Goal: Communication & Community: Answer question/provide support

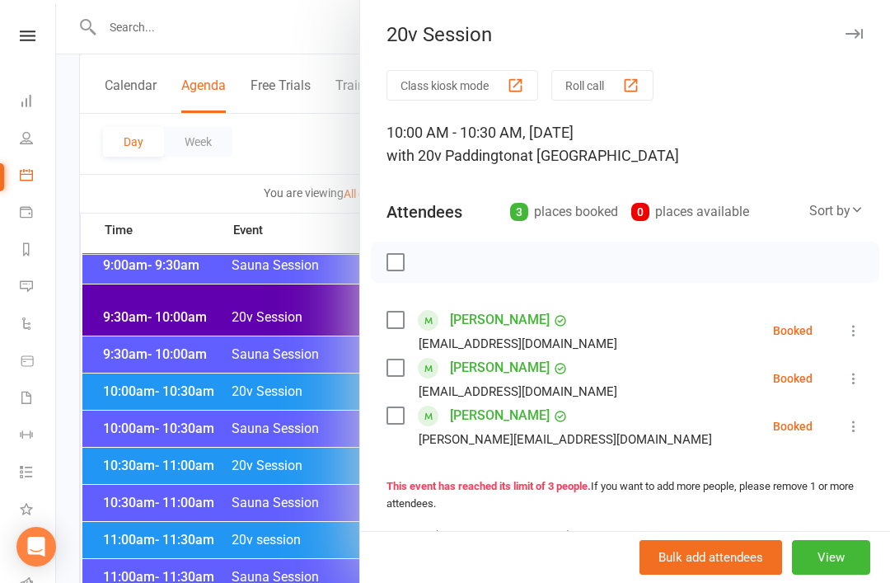
click at [288, 380] on div at bounding box center [473, 291] width 834 height 583
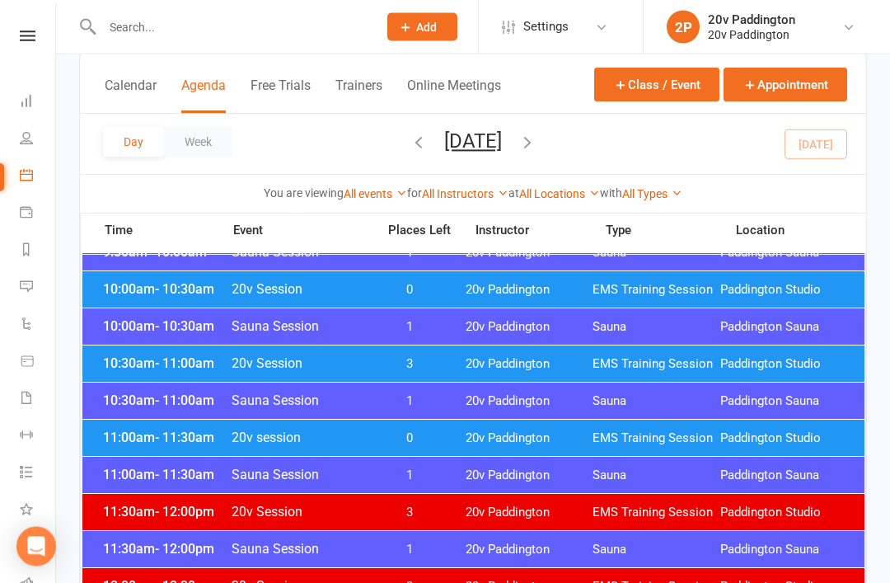
scroll to position [712, 0]
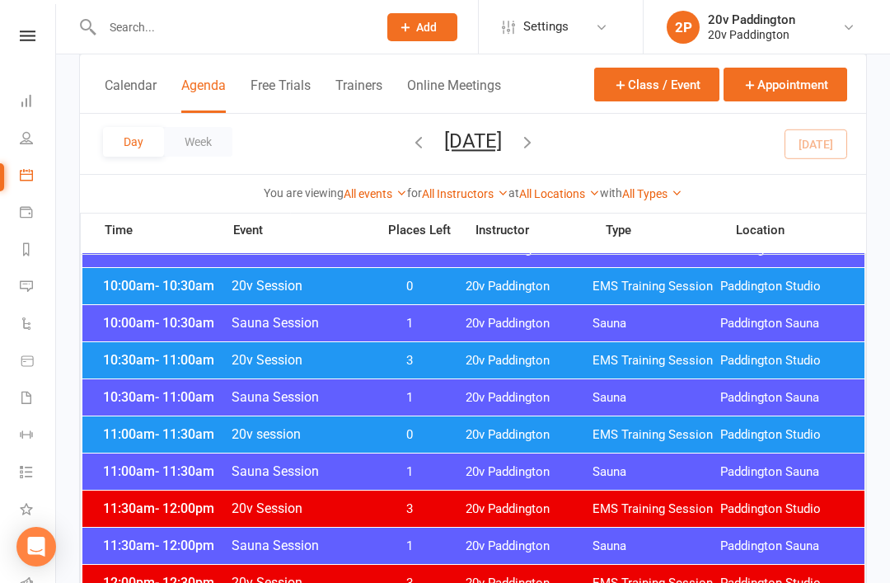
click at [481, 361] on span "20v Paddington" at bounding box center [530, 361] width 128 height 16
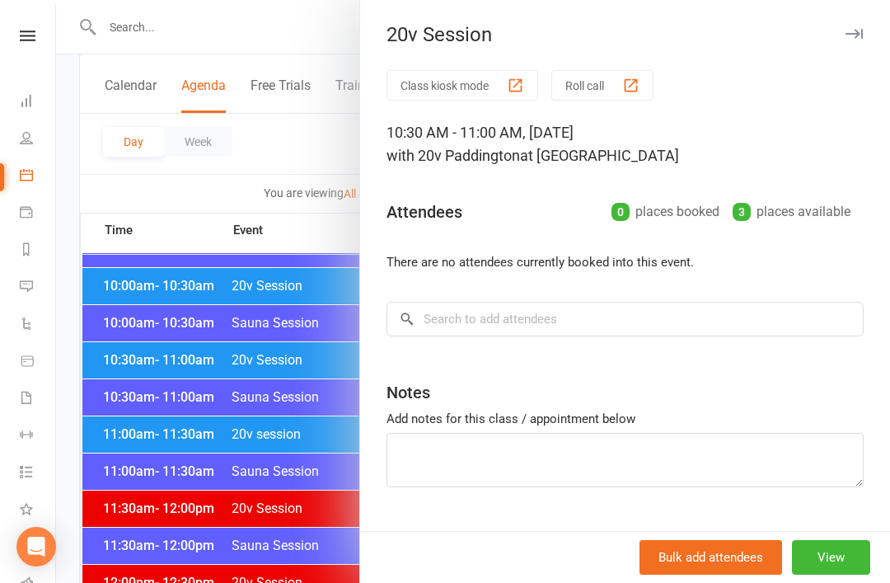
click at [322, 521] on div at bounding box center [473, 291] width 834 height 583
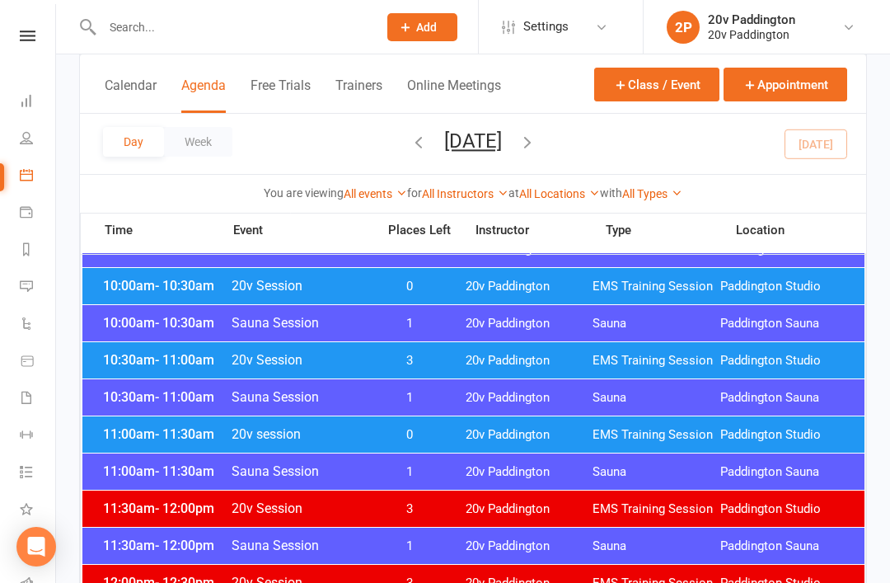
click at [358, 441] on span "20v session" at bounding box center [299, 434] width 136 height 16
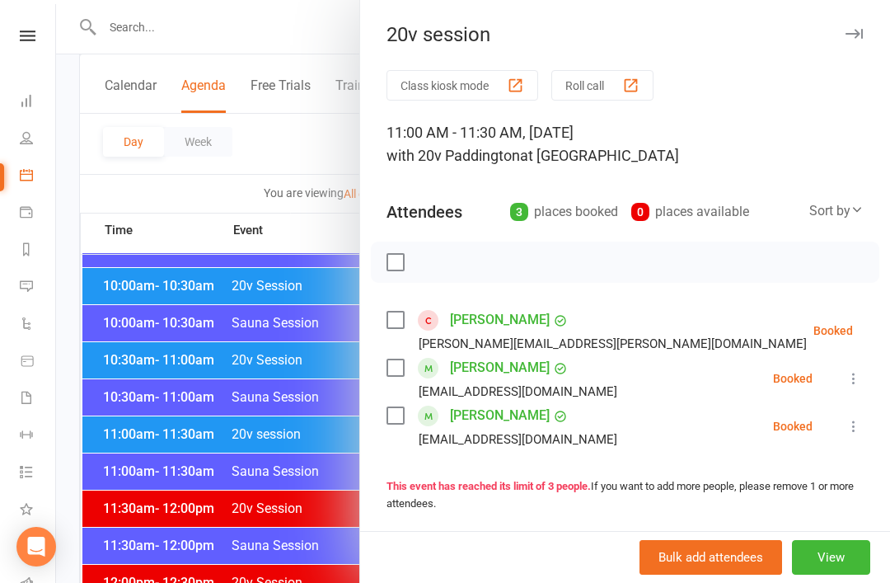
click at [341, 434] on div at bounding box center [473, 291] width 834 height 583
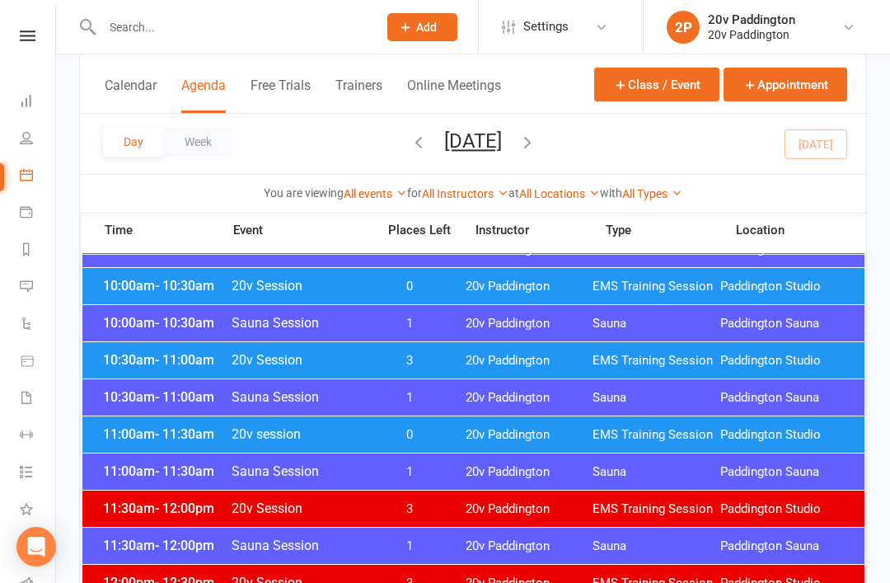
click at [385, 440] on span "0" at bounding box center [410, 435] width 87 height 16
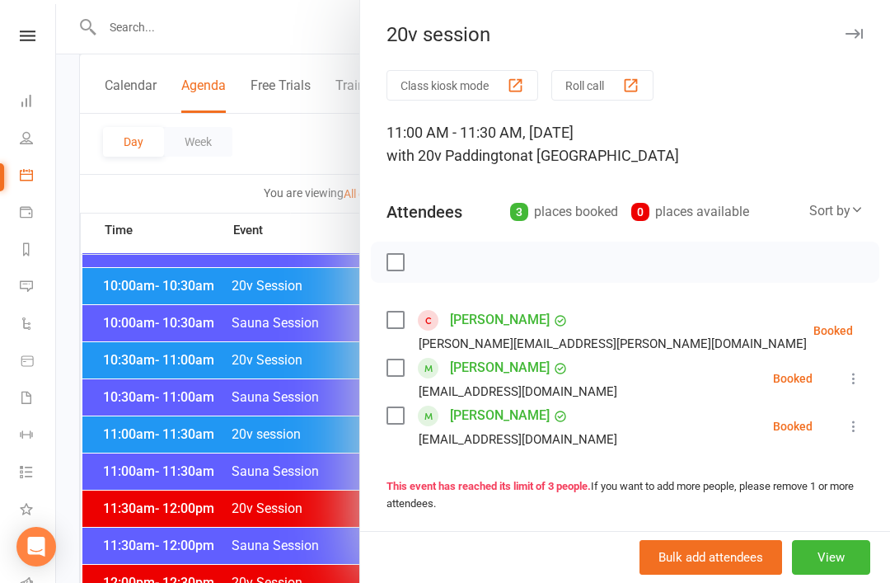
click at [852, 312] on li "[PERSON_NAME]-Briand [EMAIL_ADDRESS][PERSON_NAME][DOMAIN_NAME] Booked More info…" at bounding box center [625, 331] width 477 height 48
click at [884, 327] on button at bounding box center [894, 331] width 20 height 20
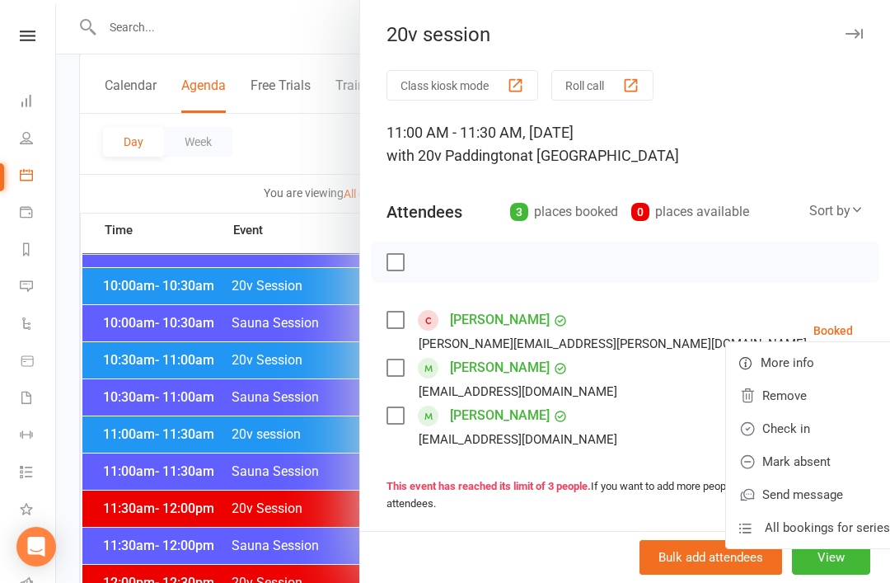
click at [790, 398] on link "Remove" at bounding box center [814, 395] width 177 height 33
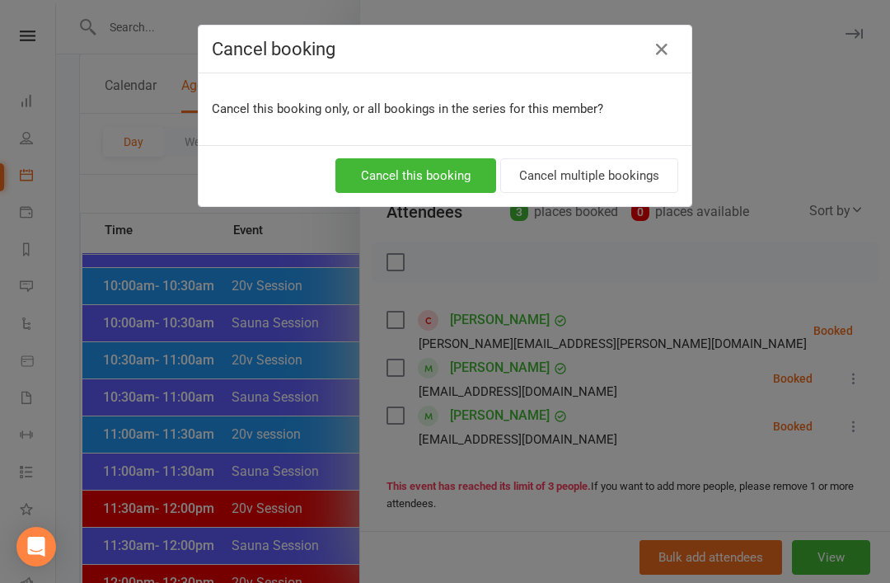
click at [467, 171] on button "Cancel this booking" at bounding box center [415, 175] width 161 height 35
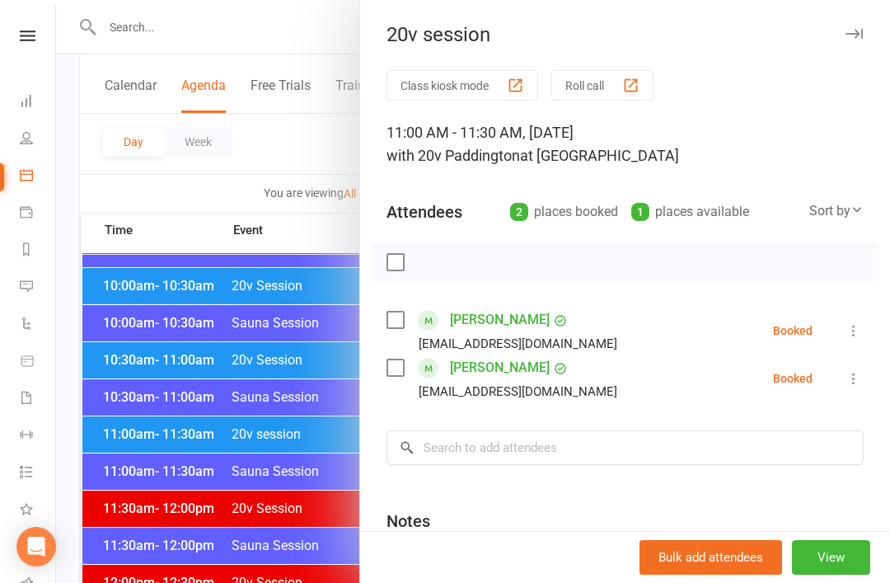
click at [265, 448] on div at bounding box center [473, 291] width 834 height 583
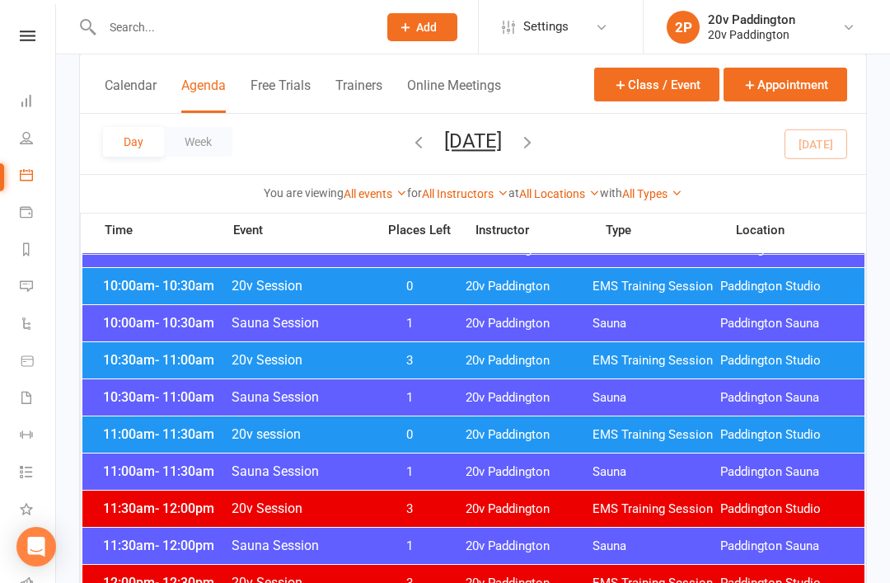
click at [308, 505] on span "20v Session" at bounding box center [299, 508] width 136 height 16
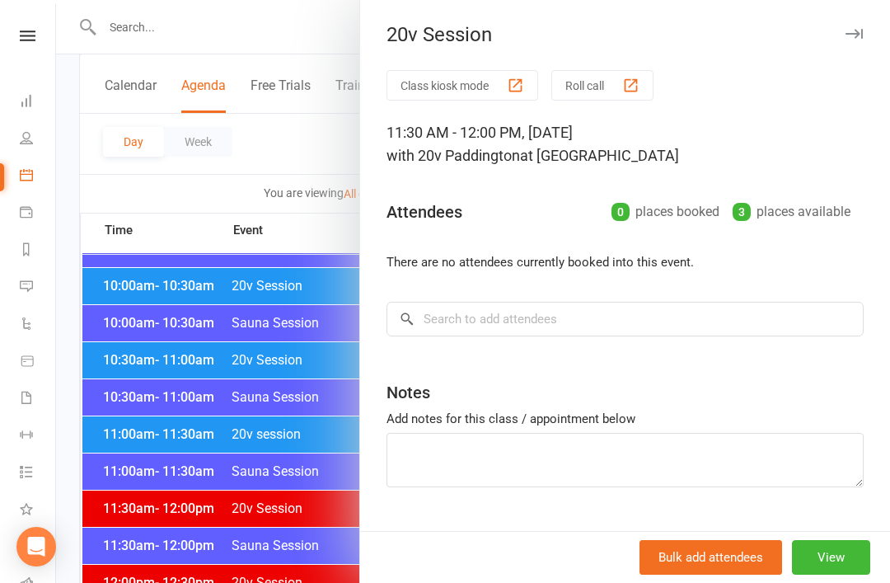
click at [339, 515] on div at bounding box center [473, 291] width 834 height 583
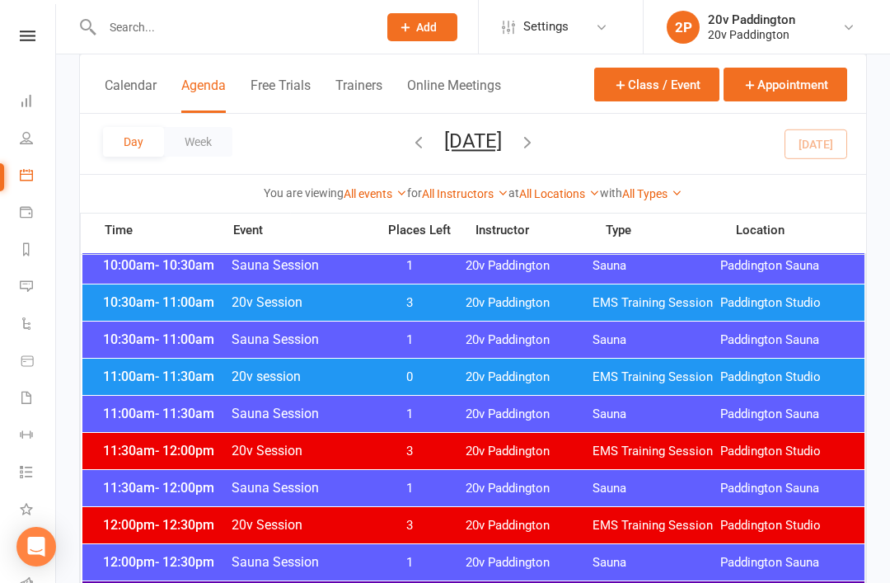
scroll to position [778, 0]
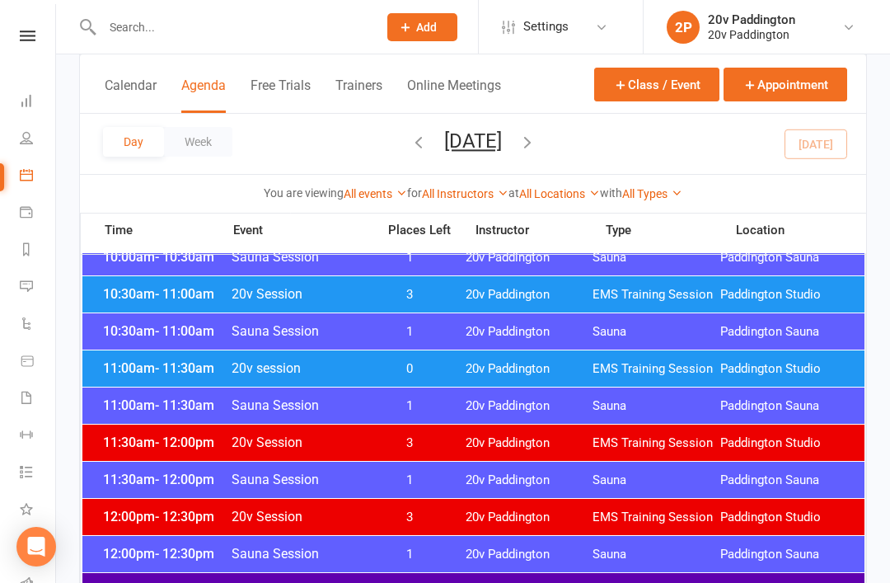
click at [478, 378] on div "11:00am - 11:30am 20v session 0 20v Paddington EMS Training Session [GEOGRAPHIC…" at bounding box center [473, 368] width 782 height 36
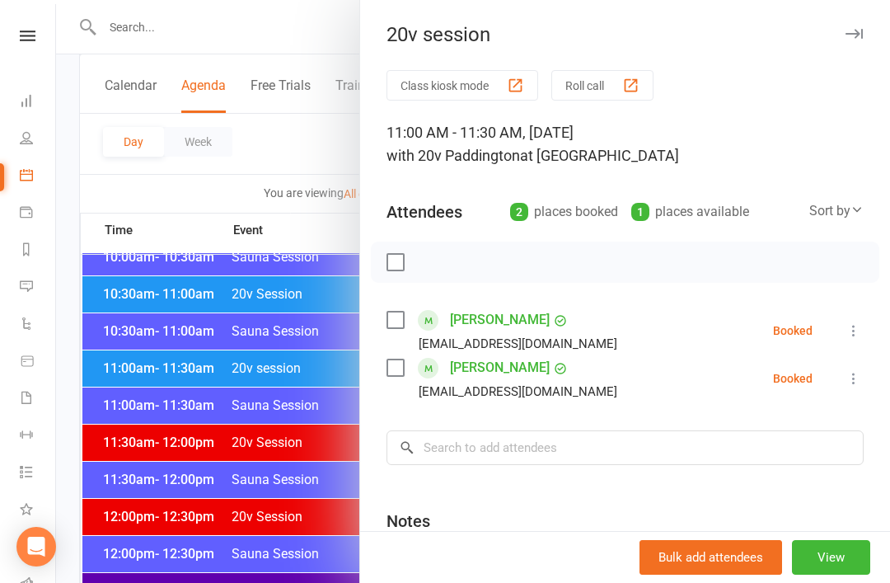
scroll to position [7, 0]
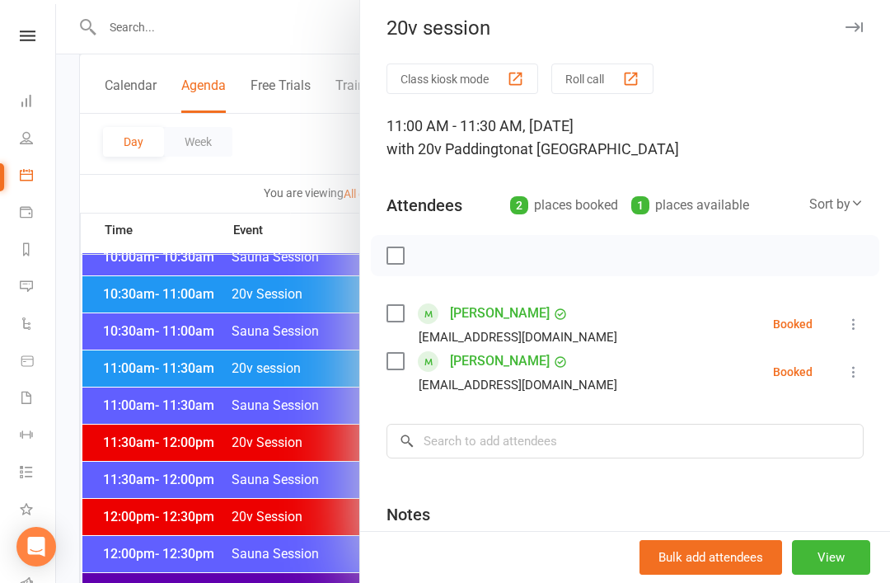
click at [860, 319] on icon at bounding box center [854, 324] width 16 height 16
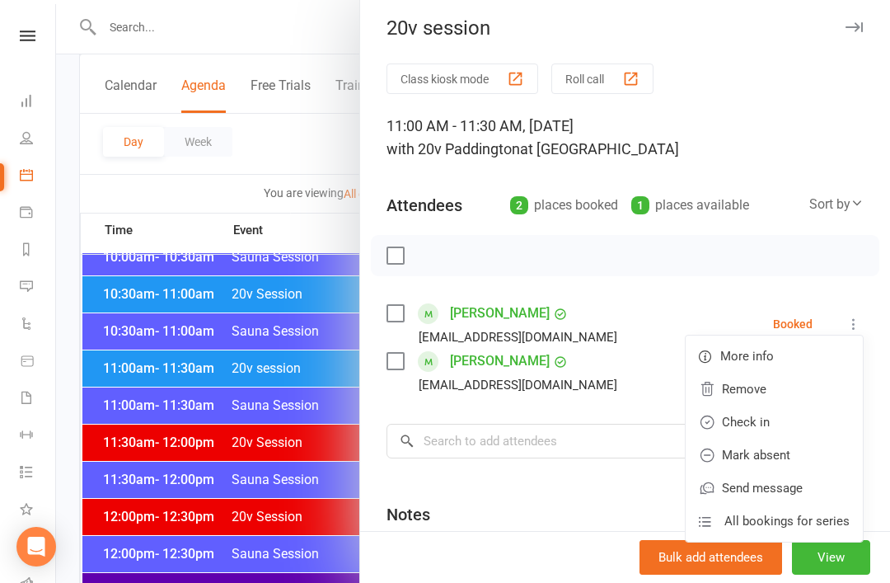
click at [801, 420] on link "Check in" at bounding box center [774, 422] width 177 height 33
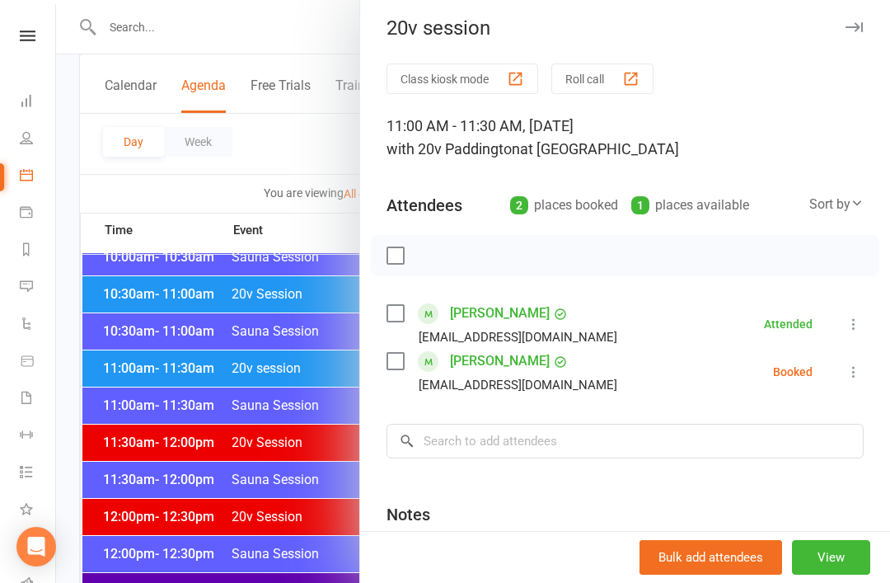
click at [854, 375] on icon at bounding box center [854, 371] width 16 height 16
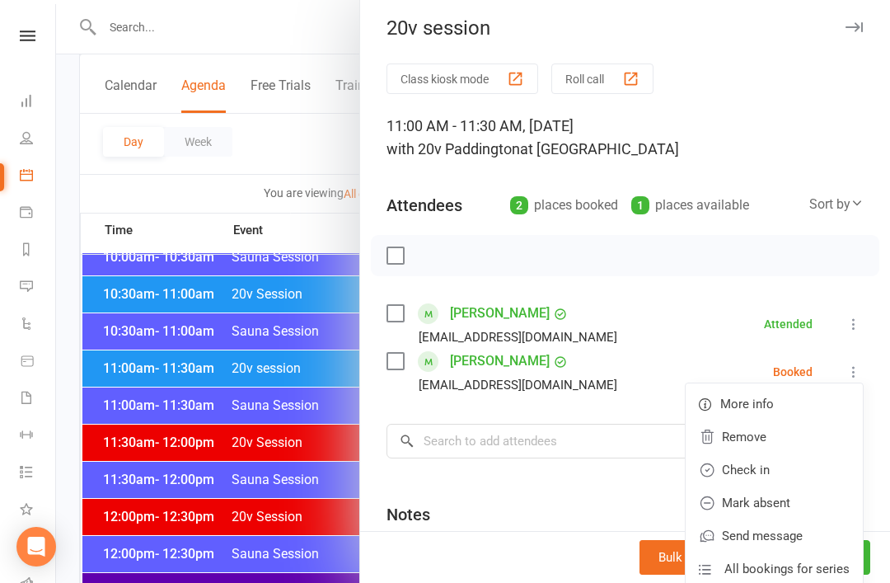
click at [792, 479] on link "Check in" at bounding box center [774, 469] width 177 height 33
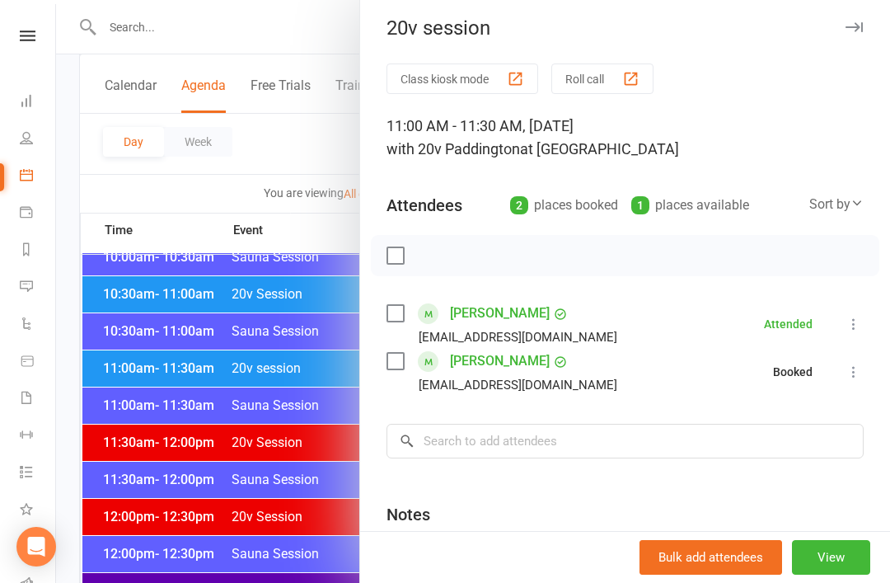
click at [193, 455] on div at bounding box center [473, 291] width 834 height 583
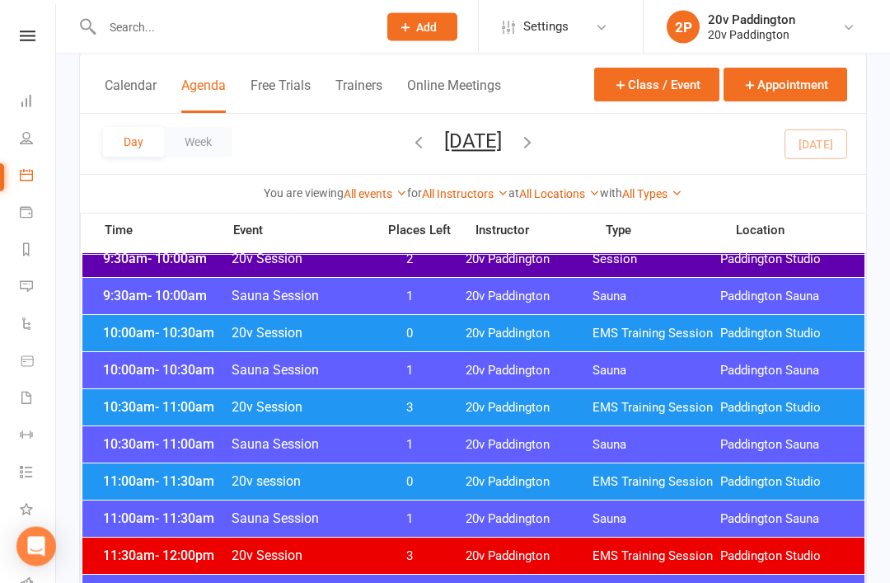
click at [120, 487] on span "11:00am - 11:30am" at bounding box center [165, 482] width 132 height 16
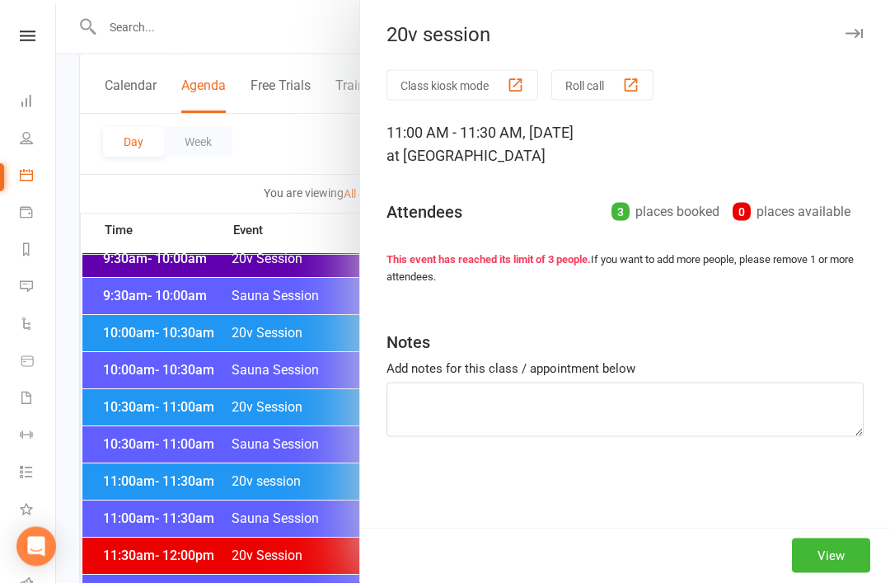
scroll to position [665, 0]
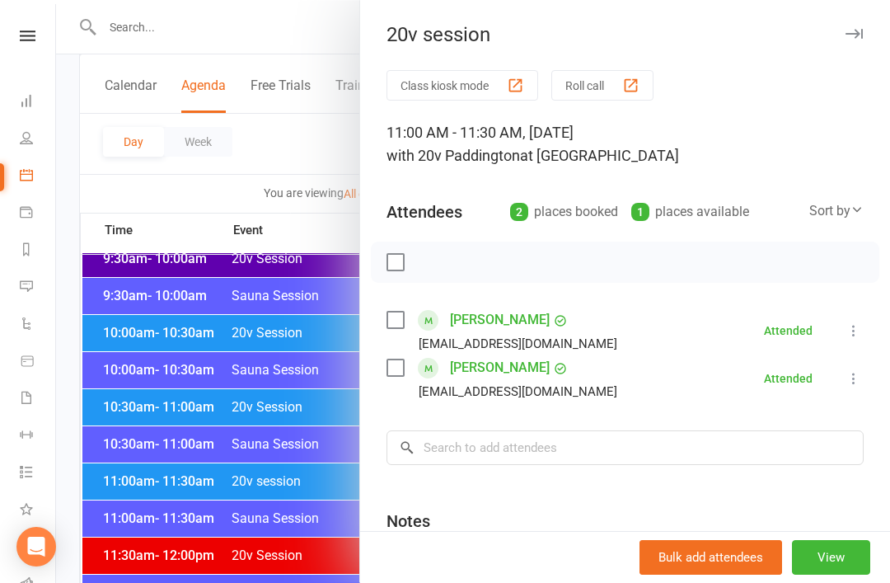
click at [139, 489] on div at bounding box center [473, 291] width 834 height 583
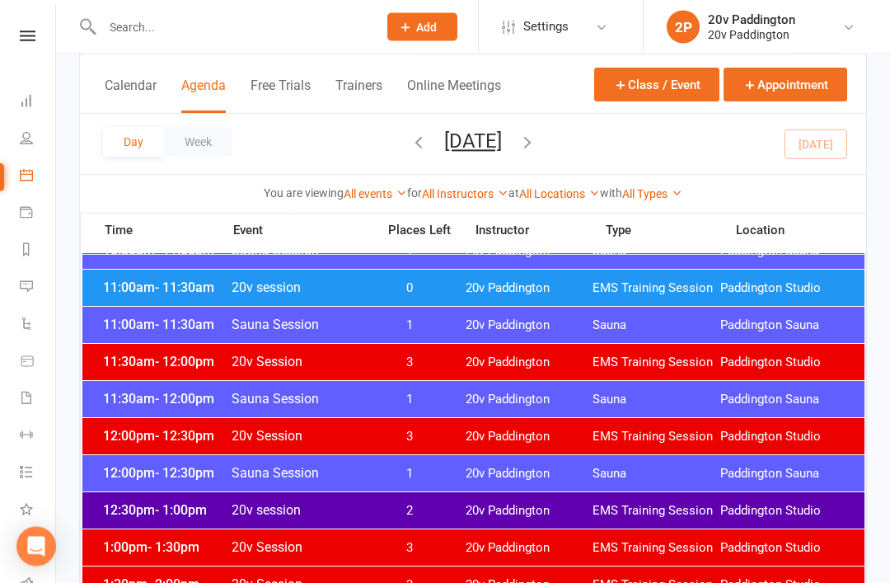
scroll to position [865, 0]
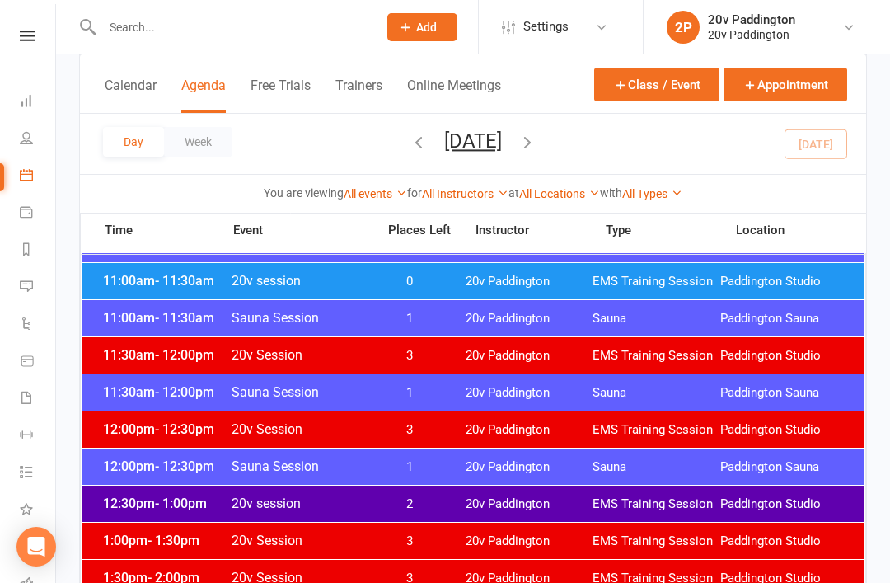
click at [137, 495] on div "12:30pm - 1:00pm 20v session 2 20v Paddington EMS Training Session [GEOGRAPHIC_…" at bounding box center [473, 503] width 782 height 36
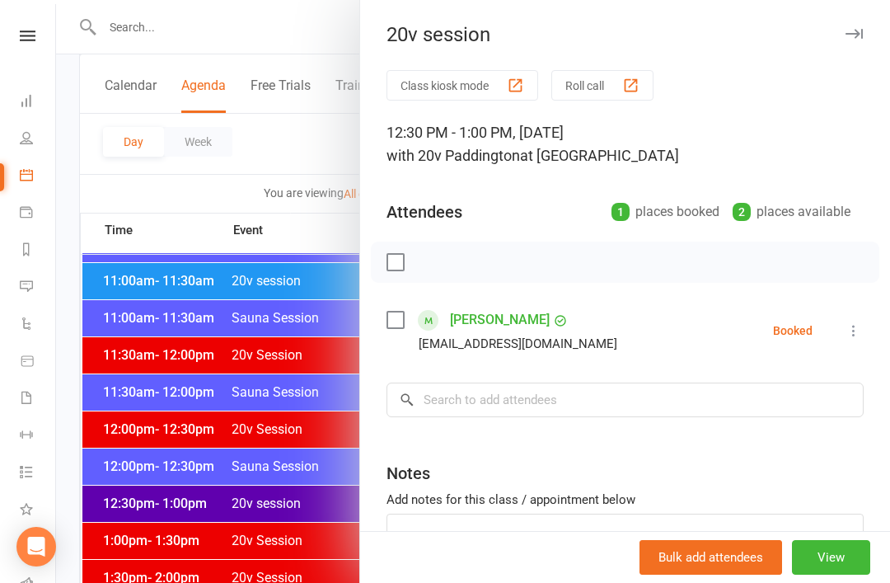
click at [134, 499] on div at bounding box center [473, 291] width 834 height 583
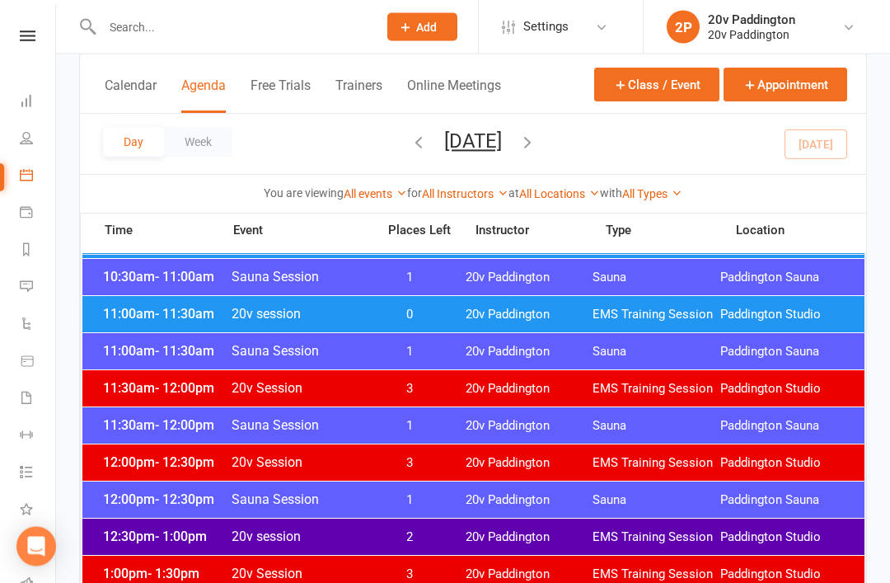
scroll to position [789, 0]
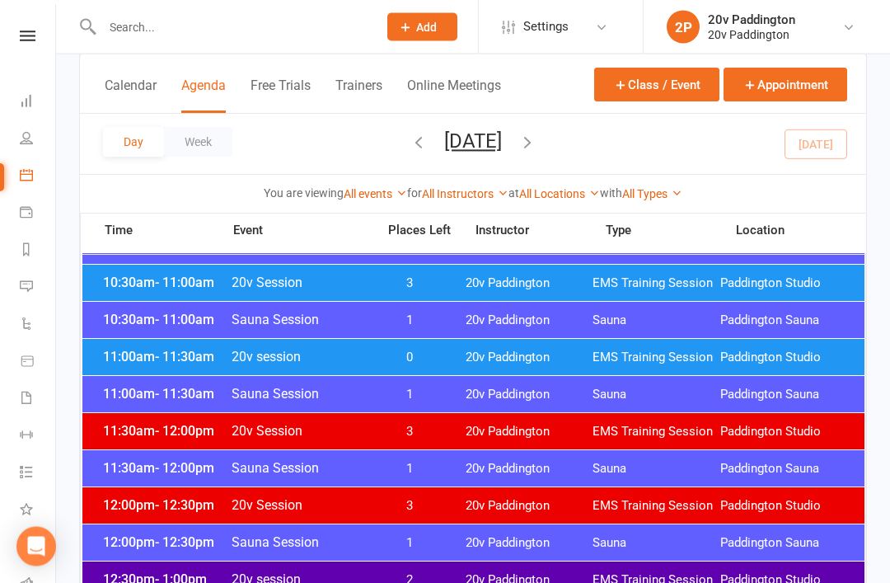
click at [138, 499] on span "12:00pm - 12:30pm" at bounding box center [165, 506] width 132 height 16
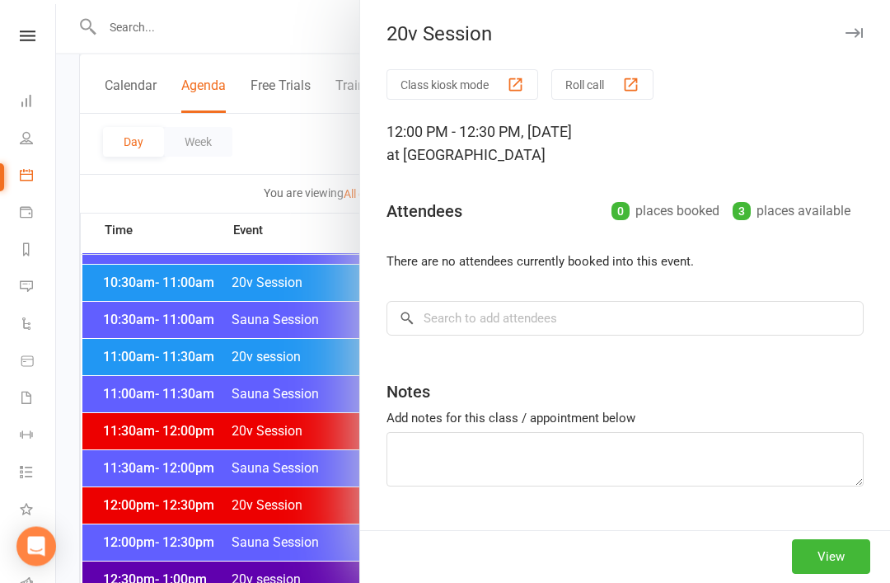
scroll to position [790, 0]
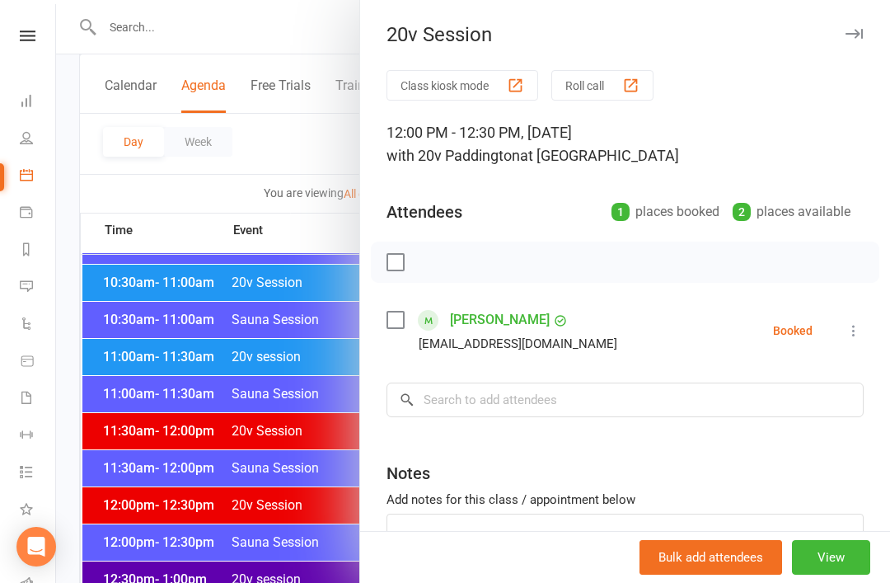
click at [839, 575] on button "View" at bounding box center [831, 557] width 78 height 35
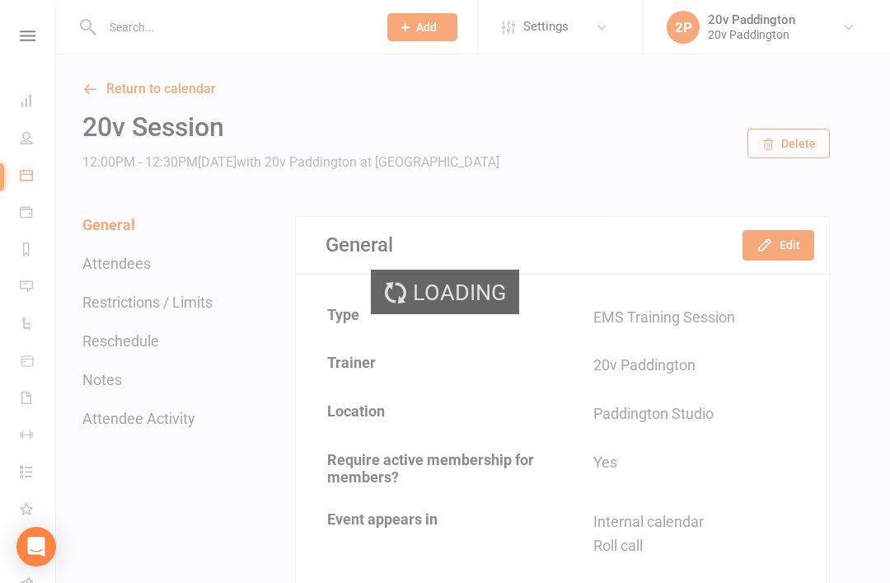
click at [794, 260] on div "Loading" at bounding box center [445, 291] width 890 height 583
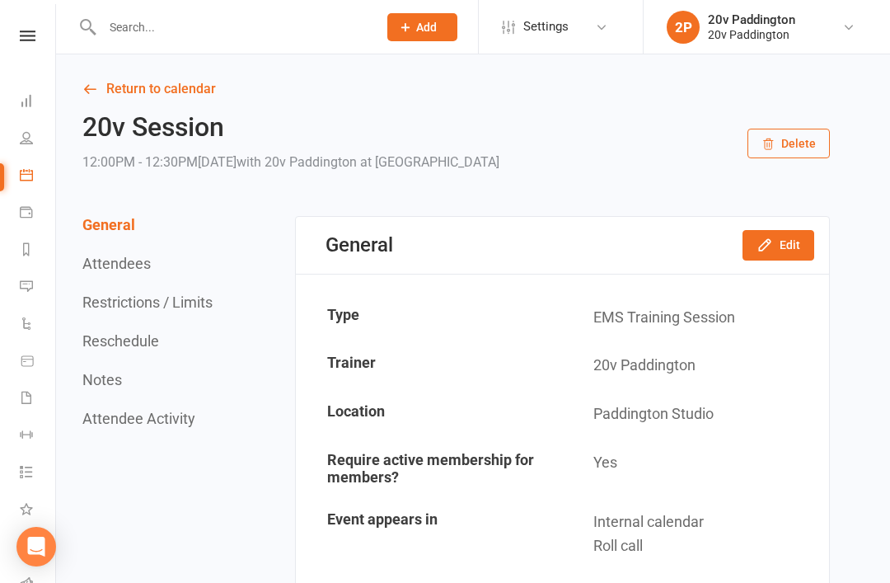
click at [800, 238] on button "Edit" at bounding box center [779, 245] width 72 height 30
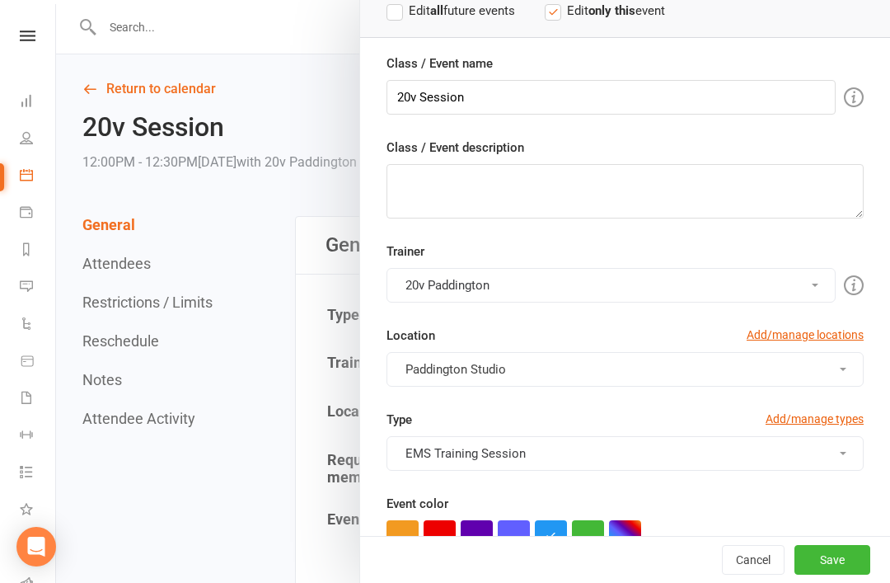
scroll to position [238, 0]
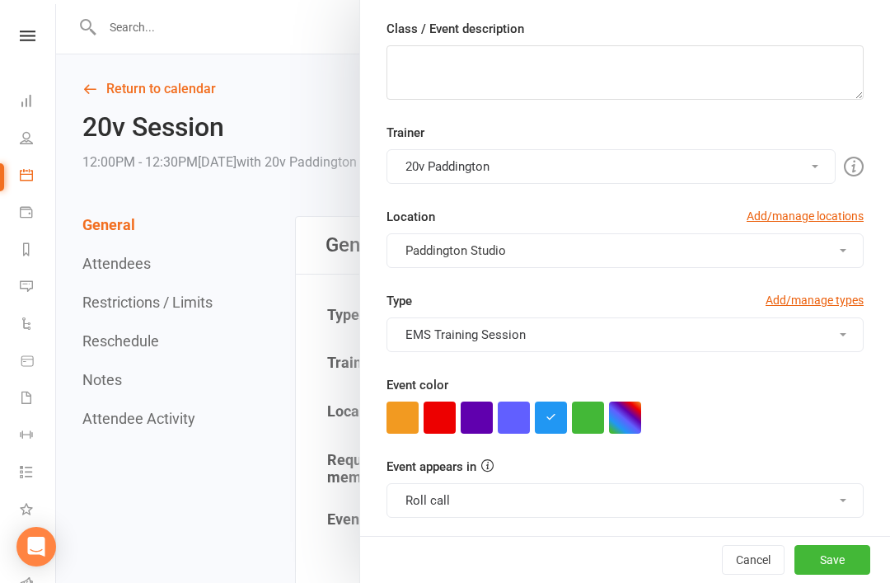
click at [612, 505] on button "Roll call" at bounding box center [625, 500] width 477 height 35
click at [830, 575] on button "Save" at bounding box center [833, 560] width 76 height 30
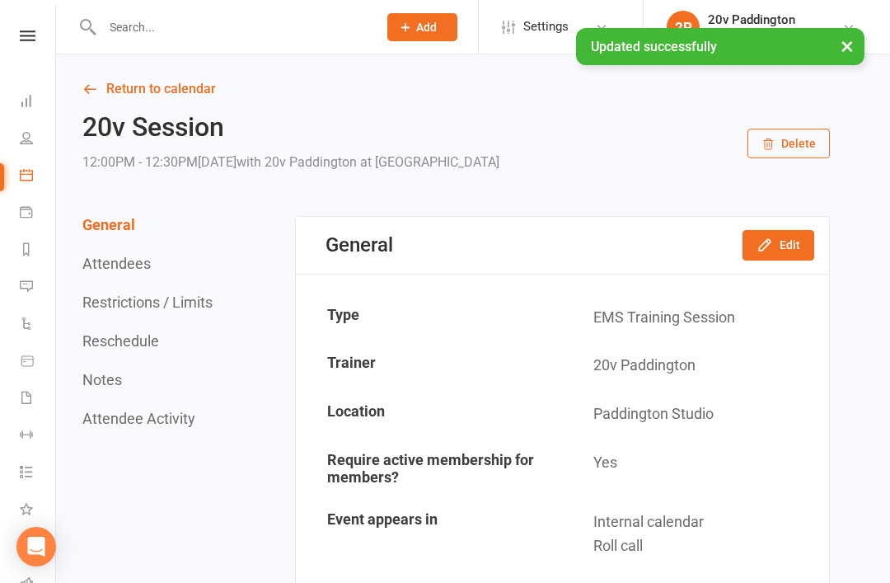
click at [36, 289] on link "Messages 3" at bounding box center [38, 288] width 37 height 37
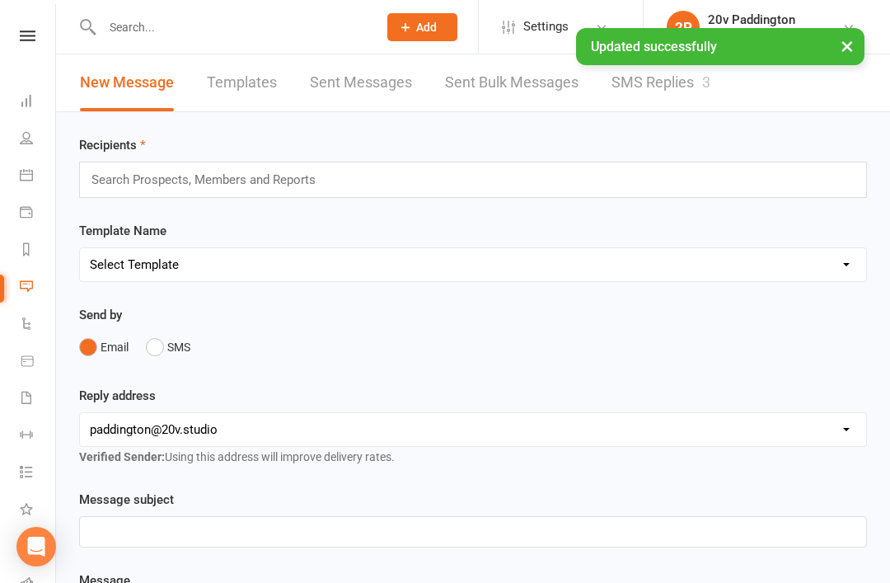
click at [769, 77] on div "New Message Templates Sent Messages Sent Bulk Messages SMS Replies 3" at bounding box center [473, 83] width 834 height 58
click at [667, 102] on link "SMS Replies 3" at bounding box center [661, 82] width 99 height 57
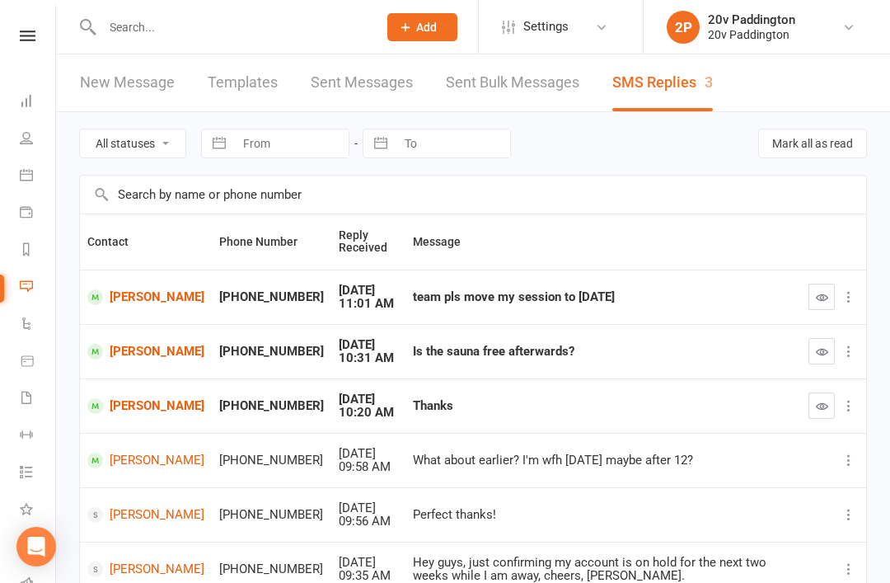
click at [122, 349] on link "[PERSON_NAME]" at bounding box center [145, 352] width 117 height 16
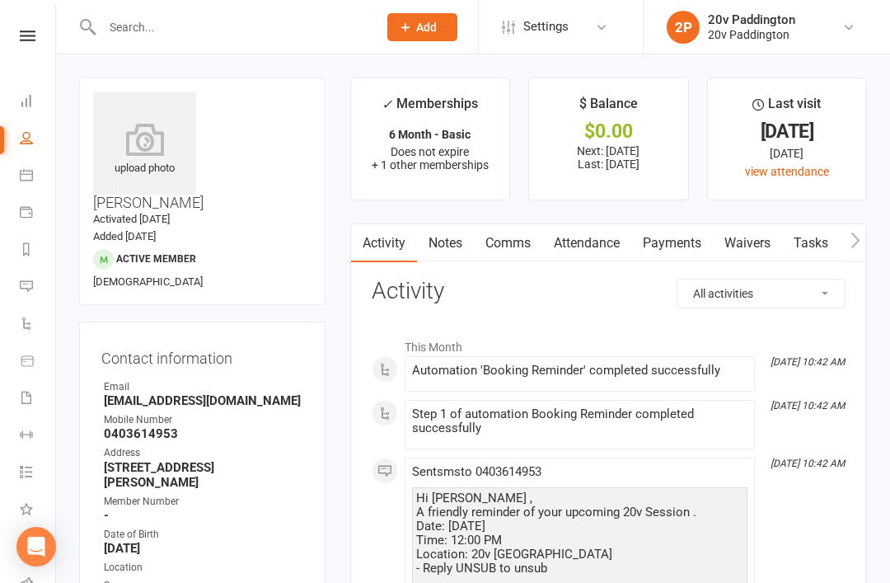
click at [519, 238] on link "Comms" at bounding box center [508, 243] width 68 height 38
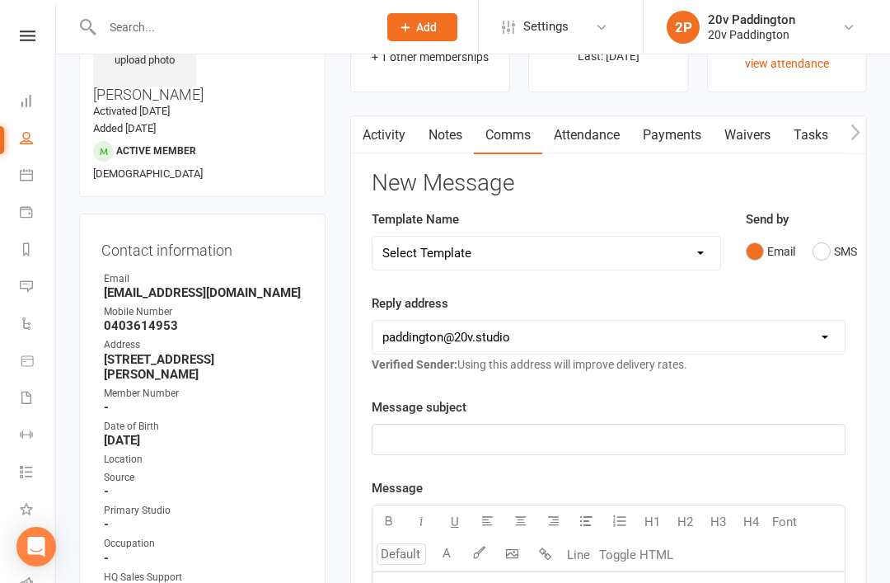
scroll to position [124, 0]
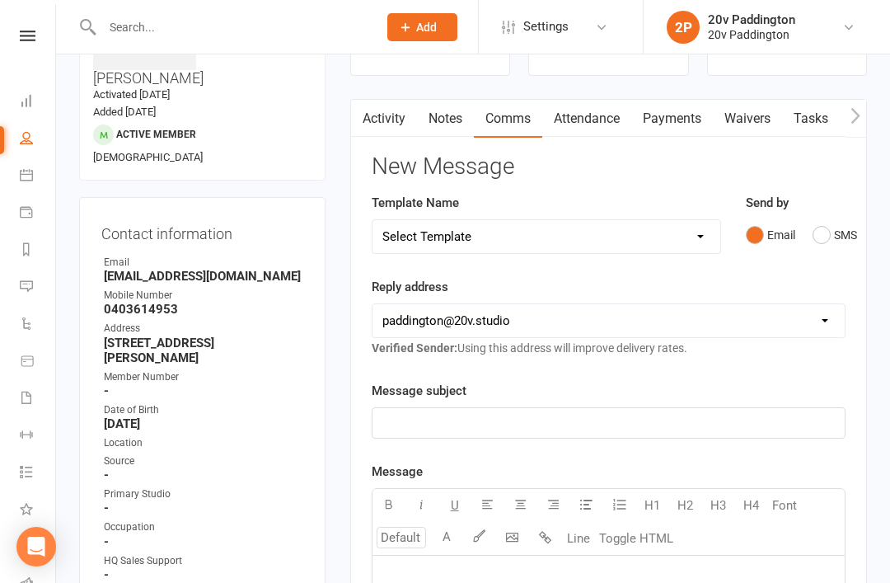
click at [816, 228] on button "SMS" at bounding box center [835, 234] width 45 height 31
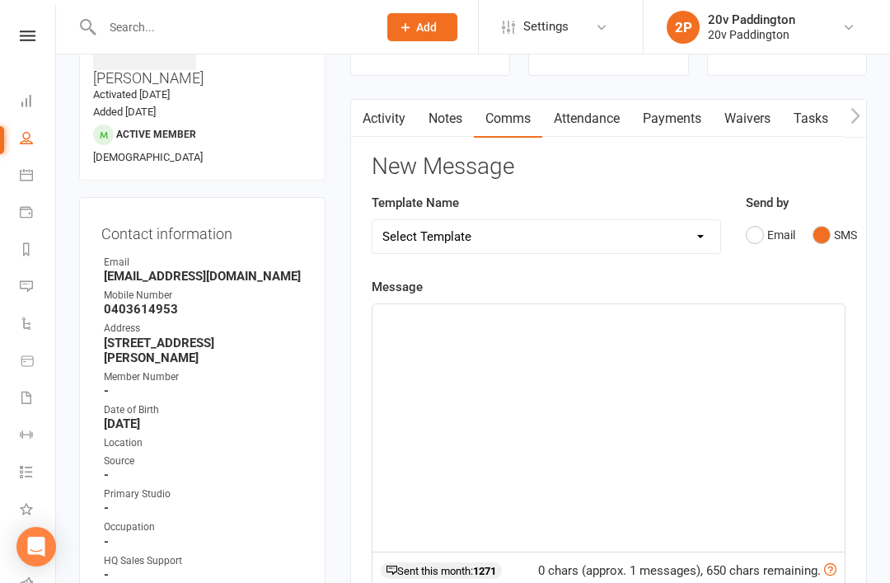
click at [716, 411] on div "﻿" at bounding box center [609, 427] width 472 height 247
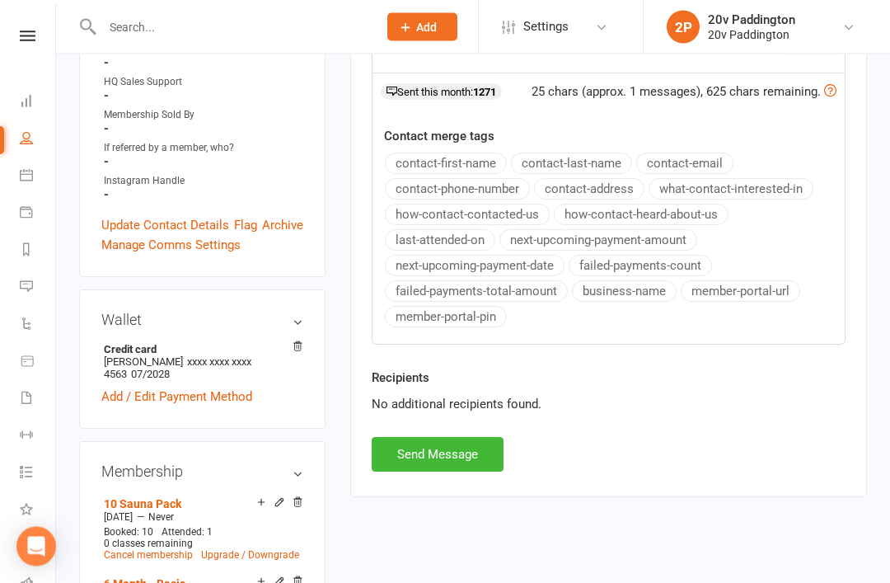
click at [487, 456] on button "Send Message" at bounding box center [438, 455] width 132 height 35
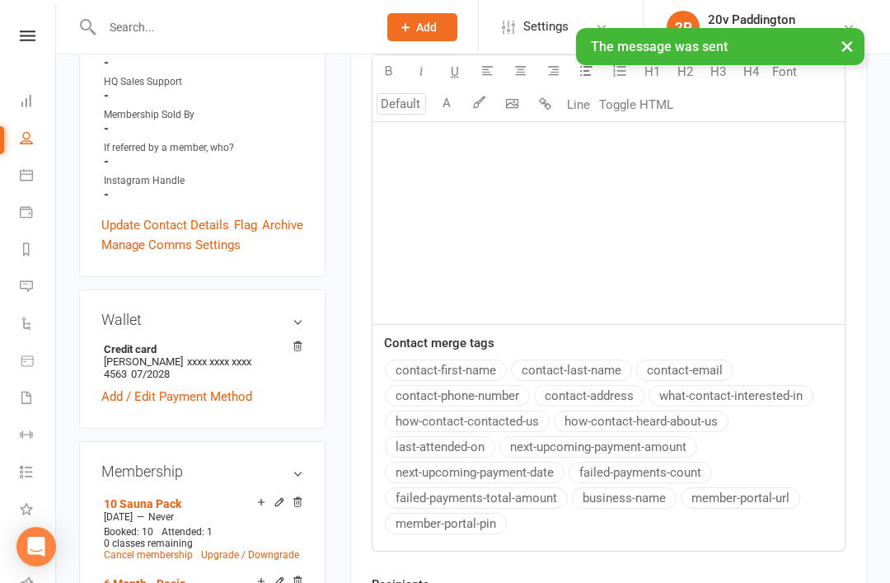
click at [31, 290] on icon at bounding box center [26, 285] width 13 height 13
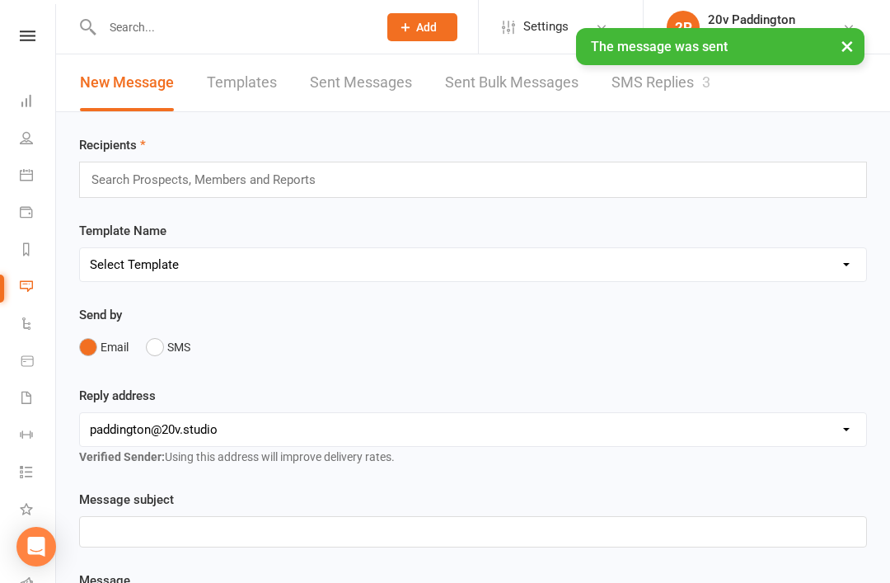
click at [692, 99] on link "SMS Replies 3" at bounding box center [661, 82] width 99 height 57
